Goal: Check status: Check status

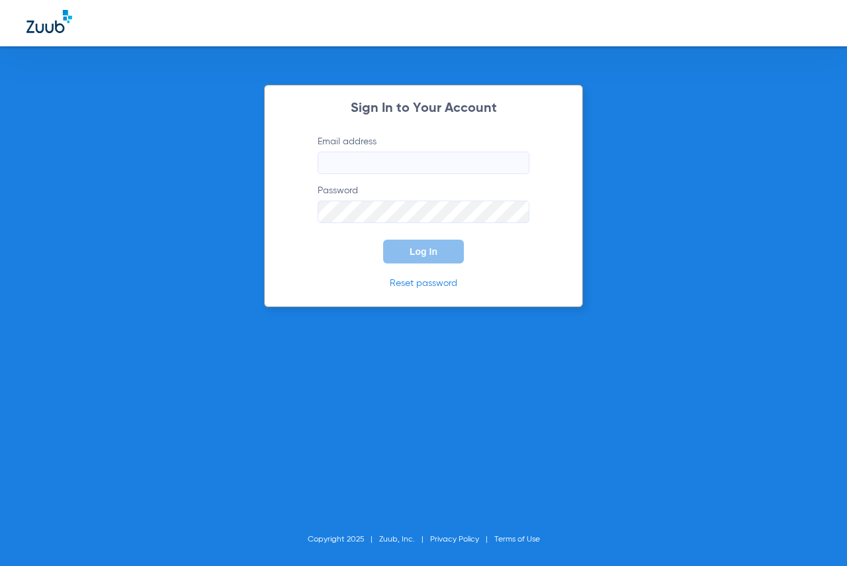
type input "[EMAIL_ADDRESS][DOMAIN_NAME]"
click at [442, 254] on button "Log In" at bounding box center [423, 252] width 81 height 24
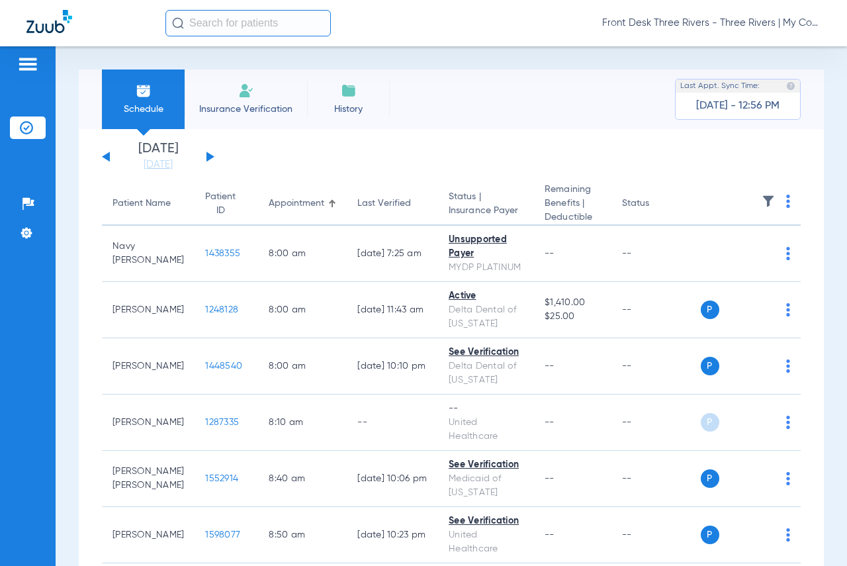
click at [268, 23] on input "text" at bounding box center [247, 23] width 165 height 26
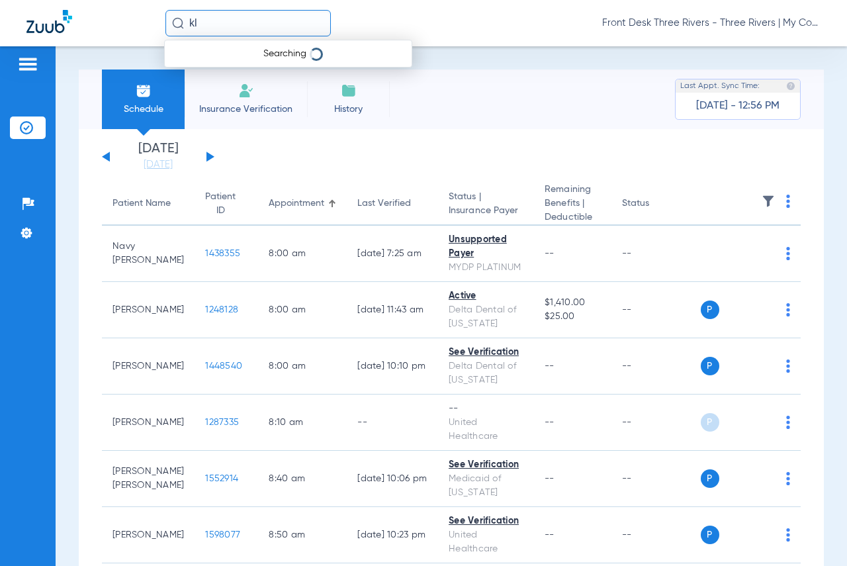
type input "k"
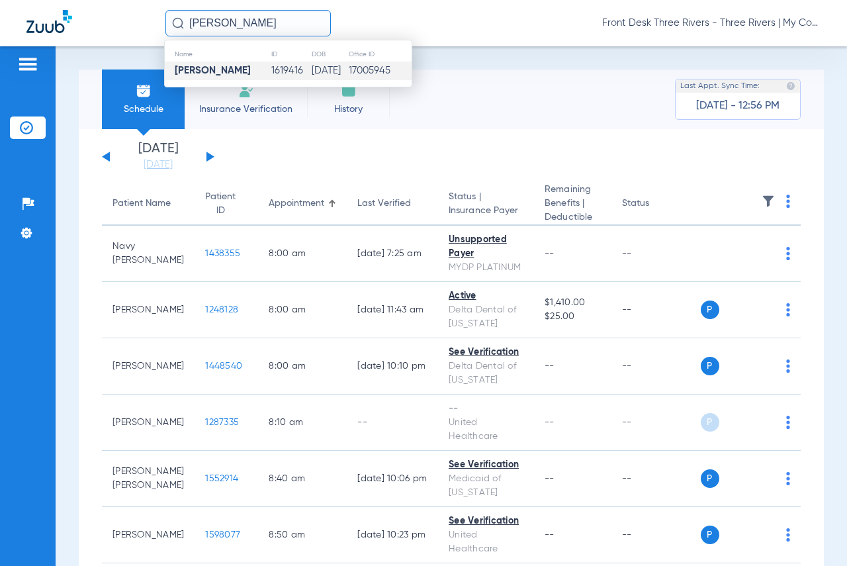
type input "[PERSON_NAME]"
click at [277, 75] on td "1619416" at bounding box center [291, 71] width 40 height 19
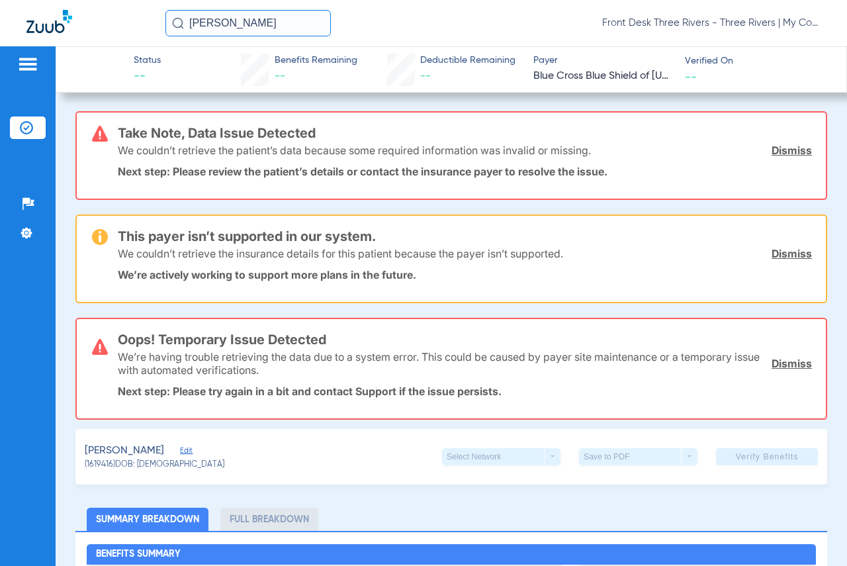
click at [792, 149] on link "Dismiss" at bounding box center [792, 150] width 40 height 13
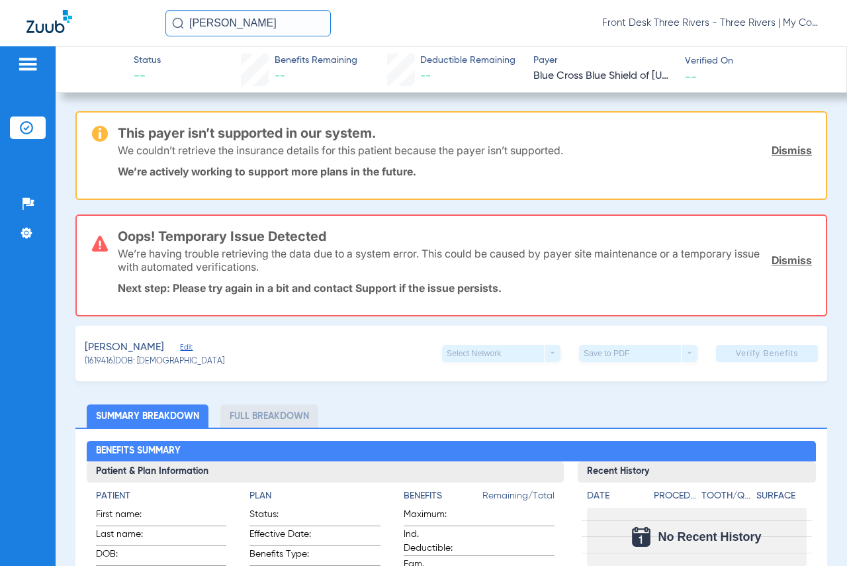
click at [792, 149] on link "Dismiss" at bounding box center [792, 150] width 40 height 13
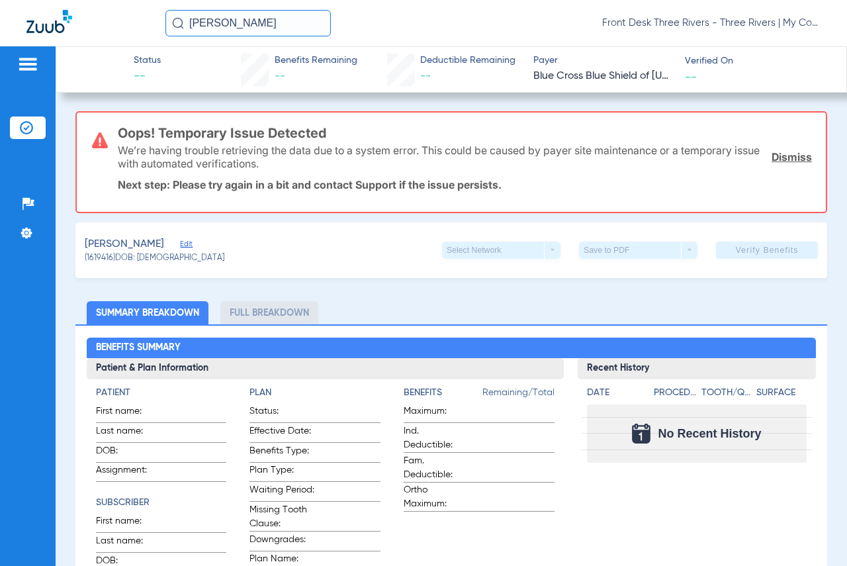
click at [792, 149] on div "We’re having trouble retrieving the data due to a system error. This could be c…" at bounding box center [465, 157] width 694 height 48
click at [790, 152] on link "Dismiss" at bounding box center [792, 156] width 40 height 13
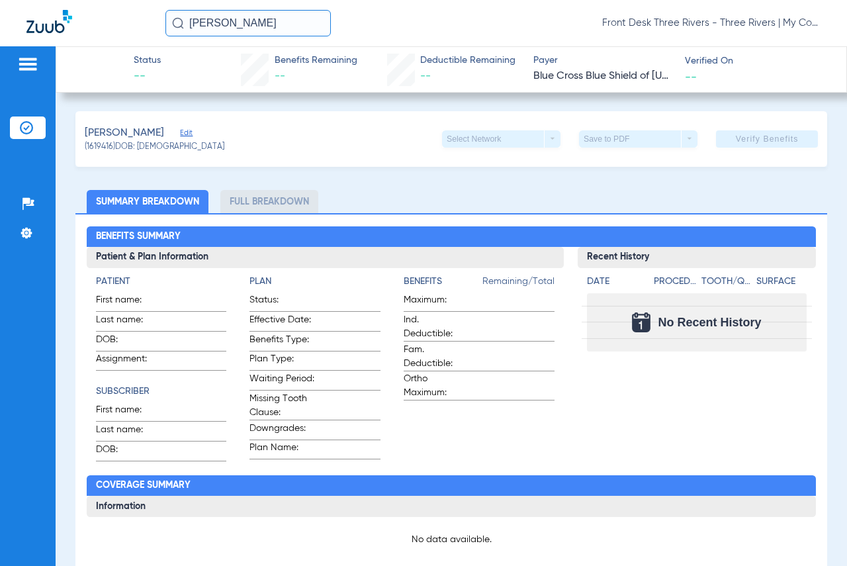
click at [767, 138] on app-verify-button "Verify Benefits" at bounding box center [767, 138] width 102 height 17
click at [765, 138] on app-verify-button "Verify Benefits" at bounding box center [767, 138] width 102 height 17
